Goal: Find specific page/section: Find specific page/section

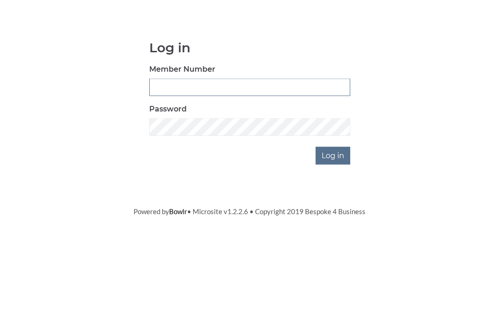
type input "3550"
click at [333, 219] on input "Log in" at bounding box center [332, 228] width 35 height 18
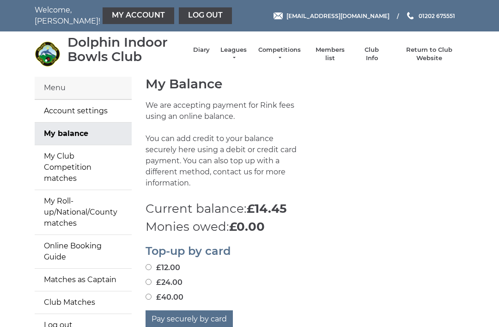
click at [340, 51] on link "Members list" at bounding box center [329, 54] width 38 height 17
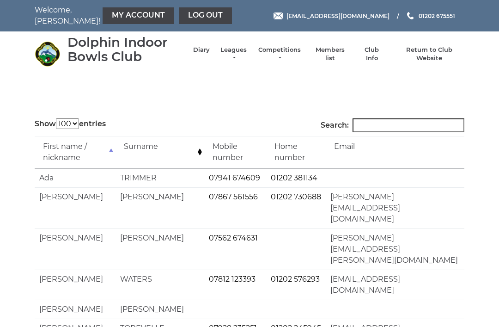
select select "100"
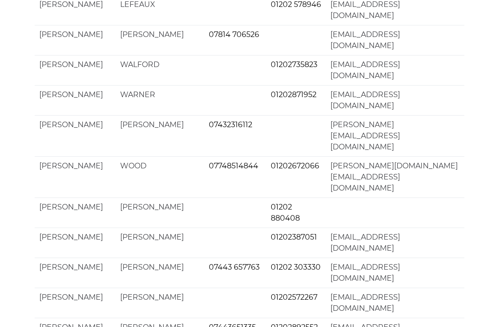
scroll to position [1780, 0]
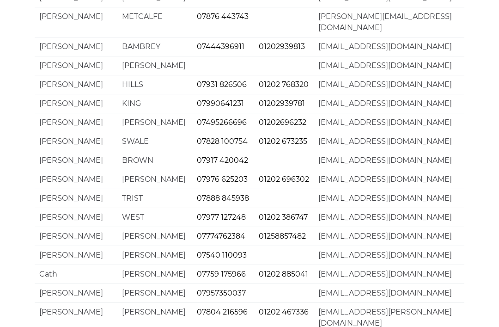
scroll to position [844, 0]
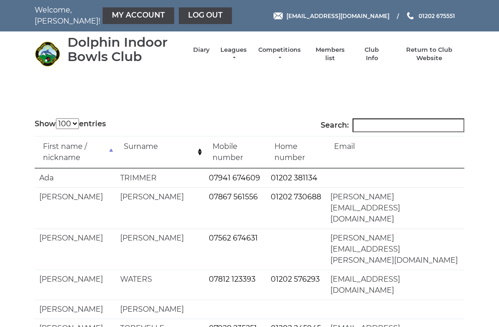
select select "100"
click at [188, 9] on link "Log out" at bounding box center [205, 15] width 53 height 17
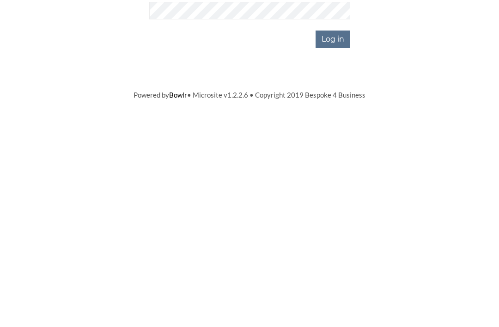
click at [331, 219] on input "Log in" at bounding box center [332, 228] width 35 height 18
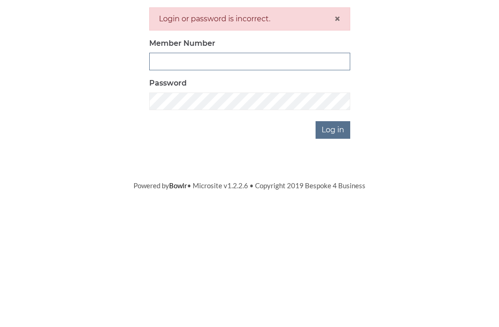
scroll to position [129, 0]
type input "3550"
click at [333, 249] on input "Log in" at bounding box center [332, 258] width 35 height 18
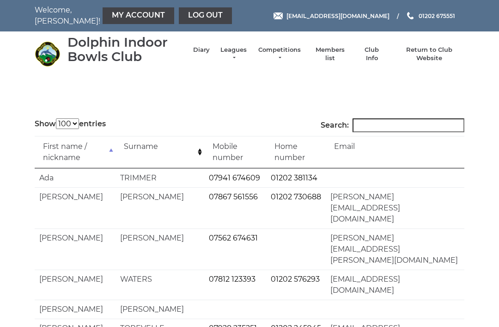
select select "100"
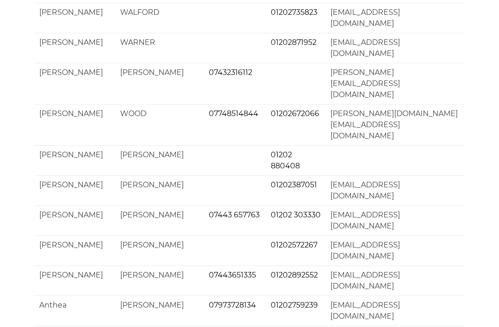
scroll to position [1780, 0]
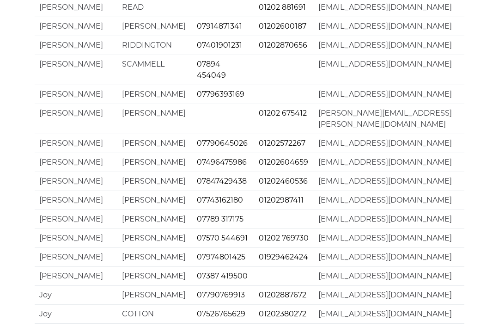
scroll to position [1776, 0]
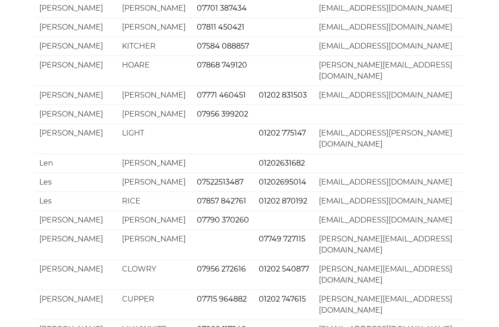
scroll to position [1071, 0]
